Goal: Task Accomplishment & Management: Manage account settings

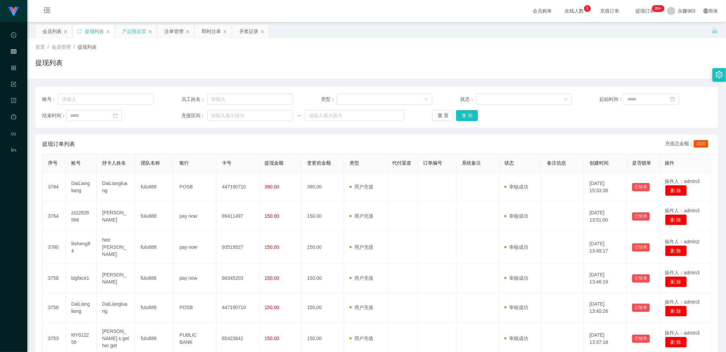
click at [138, 31] on div "产品预设置" at bounding box center [134, 31] width 24 height 13
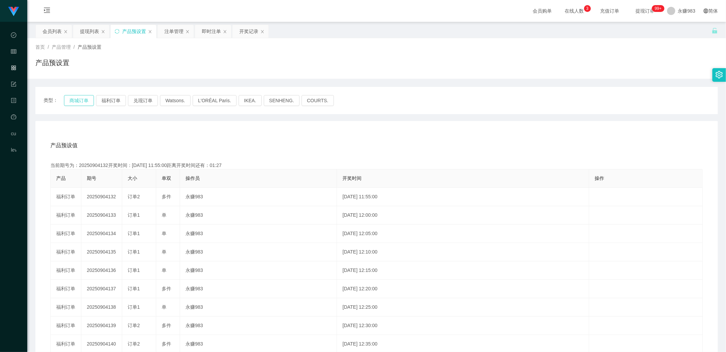
click at [80, 101] on button "商城订单" at bounding box center [79, 100] width 30 height 11
click at [230, 145] on div "产品预设值 添加期号" at bounding box center [376, 145] width 652 height 19
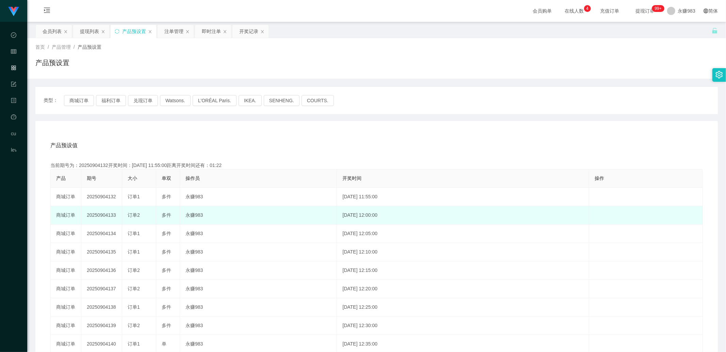
drag, startPoint x: 108, startPoint y: 215, endPoint x: 116, endPoint y: 215, distance: 8.2
click at [116, 215] on td "20250904133" at bounding box center [101, 215] width 41 height 18
copy td "133"
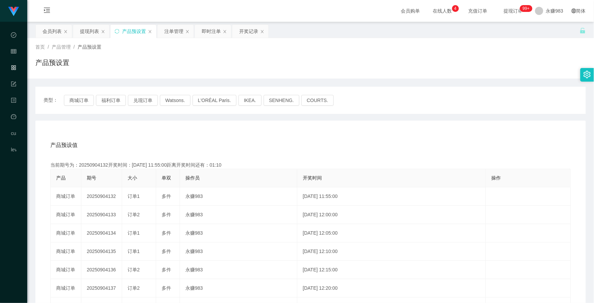
copy td "133"
click at [168, 139] on div "产品预设值 添加期号" at bounding box center [310, 145] width 521 height 19
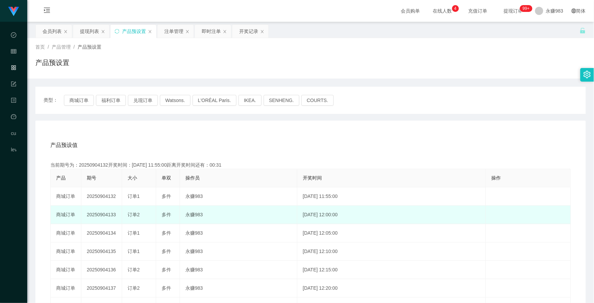
click at [127, 215] on td "订单2" at bounding box center [139, 215] width 34 height 18
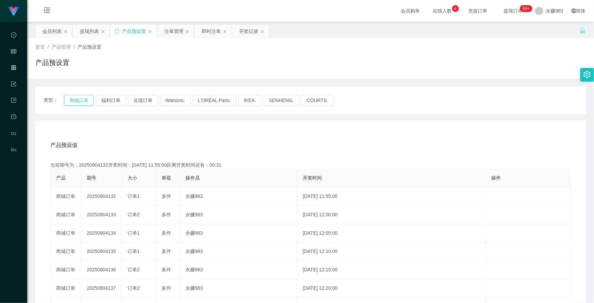
click at [77, 100] on button "商城订单" at bounding box center [79, 100] width 30 height 11
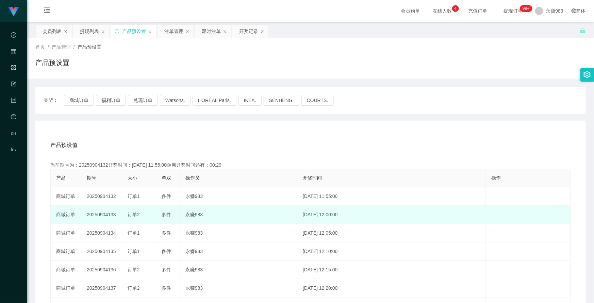
drag, startPoint x: 130, startPoint y: 214, endPoint x: 141, endPoint y: 215, distance: 11.2
click at [141, 215] on div "订单2" at bounding box center [139, 214] width 23 height 7
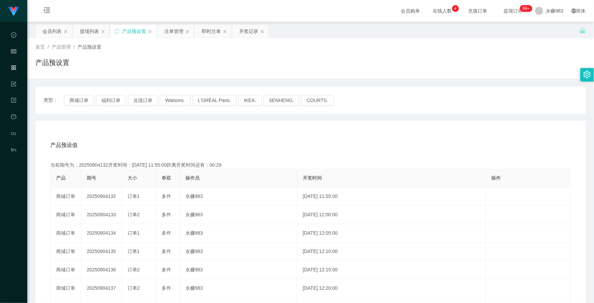
copy span "订单2"
click at [79, 105] on button "商城订单" at bounding box center [79, 100] width 30 height 11
click at [81, 99] on button "商城订单" at bounding box center [79, 100] width 30 height 11
click at [207, 140] on div "产品预设值 添加期号" at bounding box center [310, 145] width 521 height 19
click at [89, 102] on button "商城订单" at bounding box center [79, 100] width 30 height 11
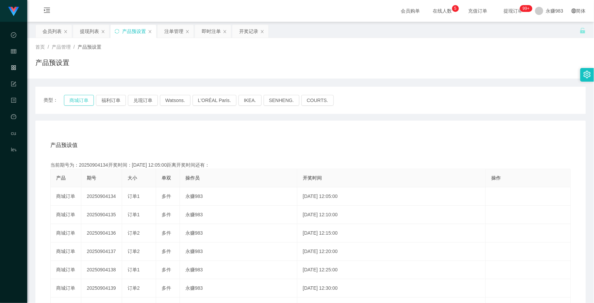
click at [87, 101] on button "商城订单" at bounding box center [79, 100] width 30 height 11
click at [541, 32] on span "退出登录" at bounding box center [546, 29] width 19 height 5
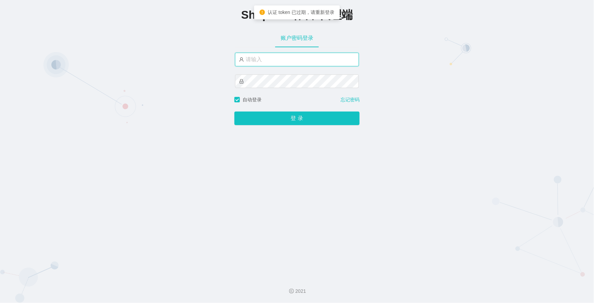
click at [257, 63] on input "text" at bounding box center [297, 60] width 124 height 14
type input "永赚982"
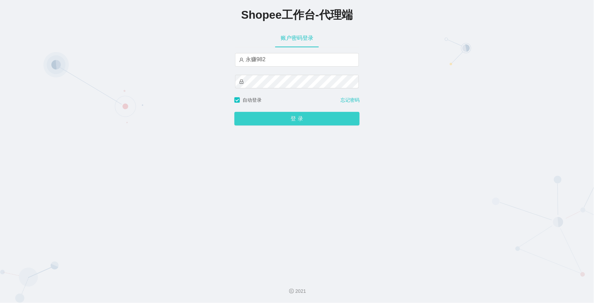
click at [297, 117] on button "登 录" at bounding box center [296, 119] width 125 height 14
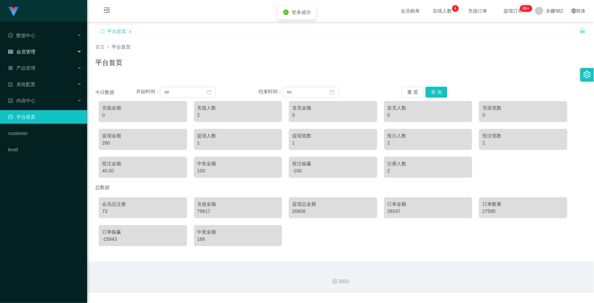
click at [25, 53] on span "会员管理" at bounding box center [21, 51] width 27 height 5
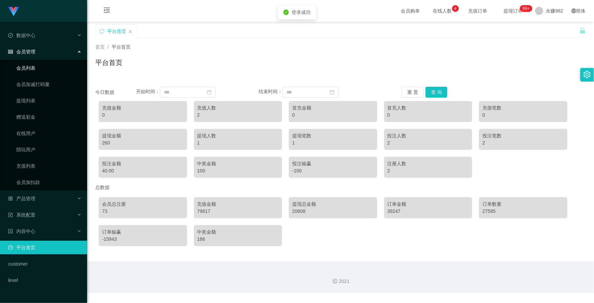
click at [29, 70] on link "会员列表" at bounding box center [48, 68] width 65 height 14
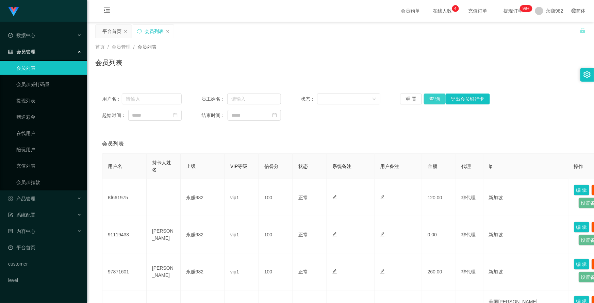
click at [424, 98] on button "查 询" at bounding box center [435, 99] width 22 height 11
click at [43, 105] on link "提现列表" at bounding box center [48, 101] width 65 height 14
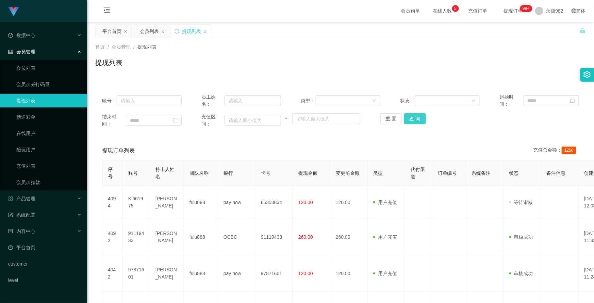
click at [406, 119] on button "查 询" at bounding box center [415, 118] width 22 height 11
click at [411, 117] on button "查 询" at bounding box center [415, 118] width 22 height 11
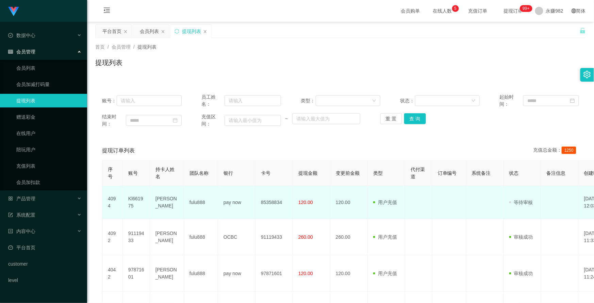
click at [131, 200] on td "Kl661975" at bounding box center [136, 202] width 27 height 33
copy td "Kl661975"
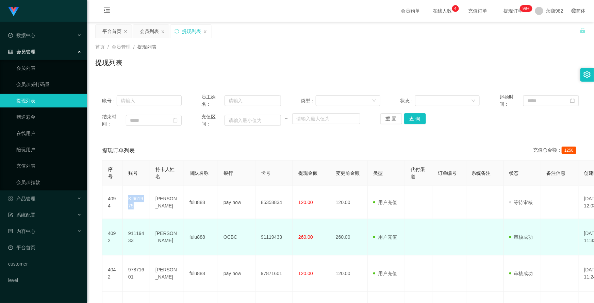
scroll to position [38, 0]
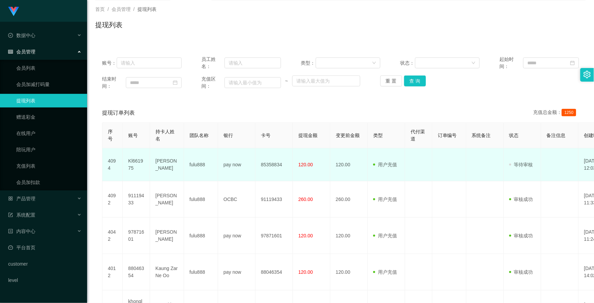
click at [163, 166] on td "[PERSON_NAME]" at bounding box center [167, 164] width 34 height 33
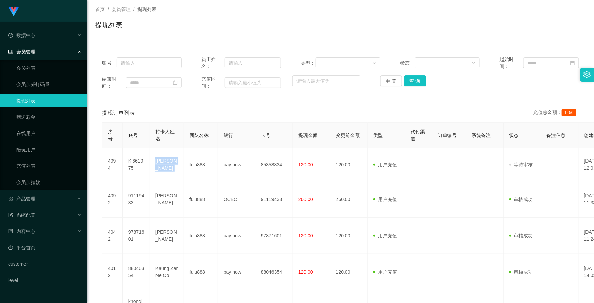
copy td "[PERSON_NAME]"
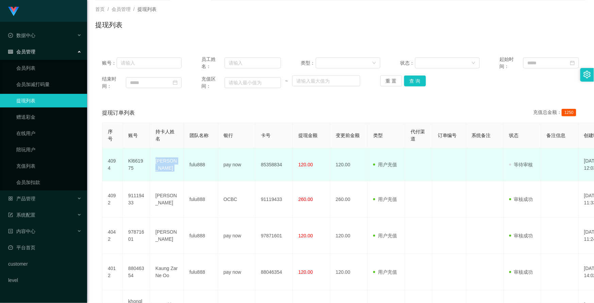
click at [157, 162] on td "[PERSON_NAME]" at bounding box center [167, 164] width 34 height 33
click at [161, 164] on td "[PERSON_NAME]" at bounding box center [167, 164] width 34 height 33
copy td "[PERSON_NAME]"
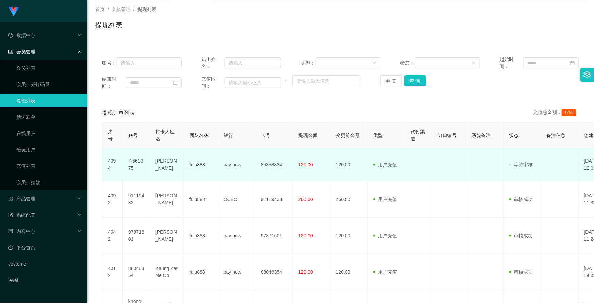
click at [232, 165] on td "pay now" at bounding box center [236, 164] width 37 height 33
click at [221, 166] on td "pay now" at bounding box center [236, 164] width 37 height 33
drag, startPoint x: 221, startPoint y: 165, endPoint x: 244, endPoint y: 165, distance: 22.5
click at [244, 165] on td "pay now" at bounding box center [236, 164] width 37 height 33
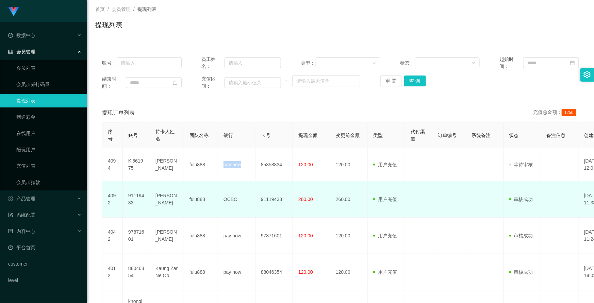
copy td "pay now"
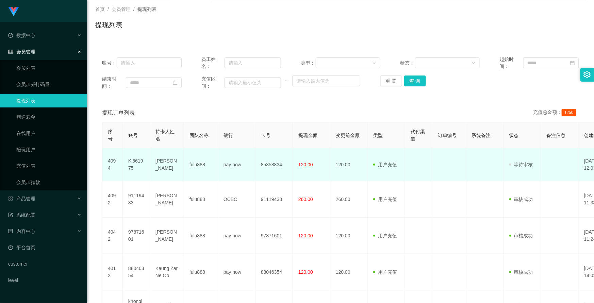
click at [280, 164] on td "85358834" at bounding box center [274, 164] width 37 height 33
copy td "85358834"
click at [132, 164] on td "Kl661975" at bounding box center [136, 164] width 27 height 33
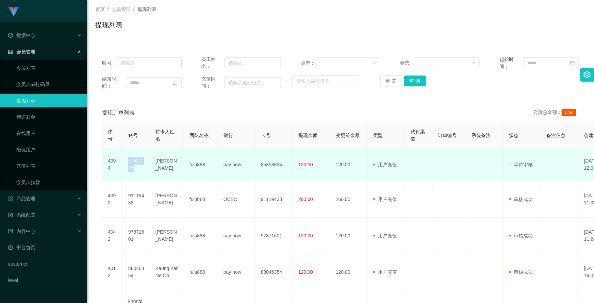
click at [132, 164] on td "Kl661975" at bounding box center [136, 164] width 27 height 33
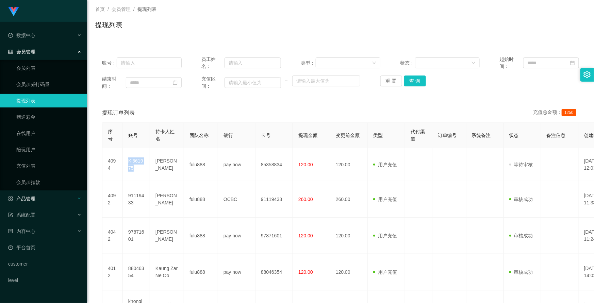
copy td "Kl661975"
